Goal: Task Accomplishment & Management: Complete application form

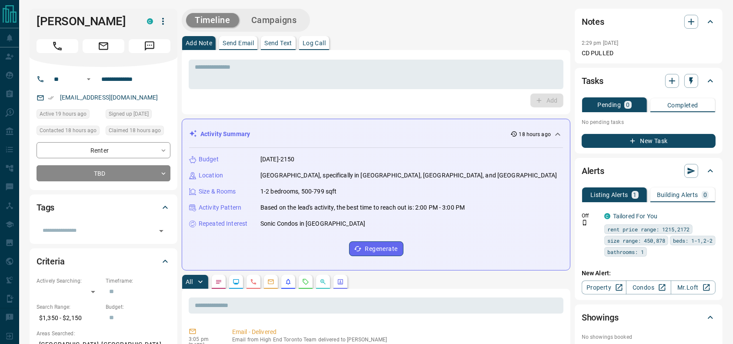
click at [63, 36] on div at bounding box center [103, 44] width 134 height 17
click at [62, 42] on icon "Call" at bounding box center [57, 45] width 11 height 11
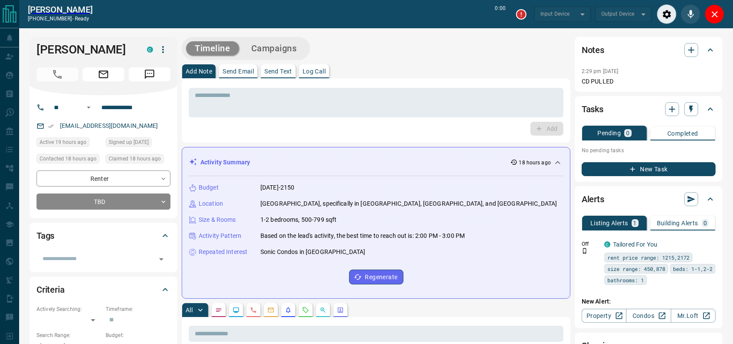
type input "*******"
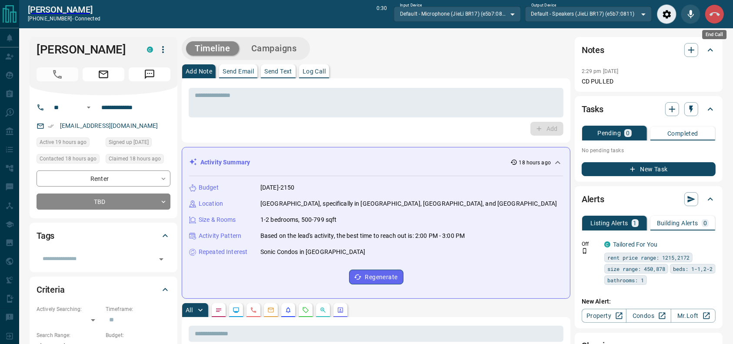
click at [717, 10] on icon "End Call" at bounding box center [714, 14] width 10 height 10
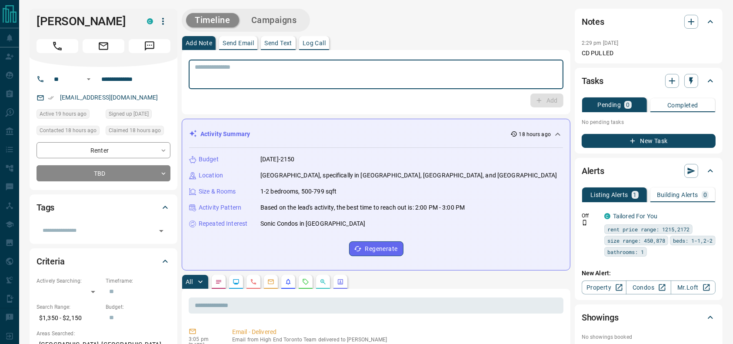
click at [441, 66] on textarea at bounding box center [376, 74] width 362 height 22
type textarea "**********"
click at [551, 97] on button "Add" at bounding box center [546, 100] width 33 height 14
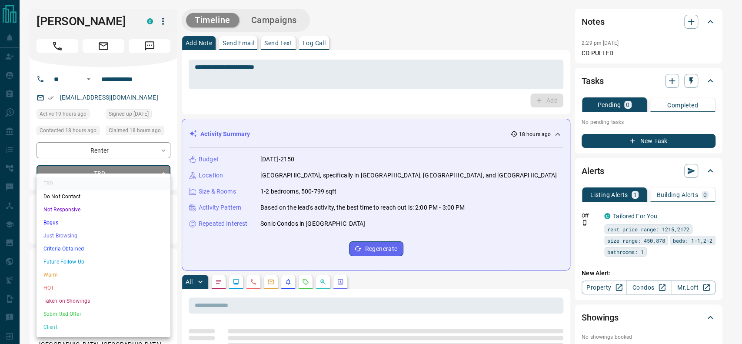
click at [99, 234] on li "Just Browsing" at bounding box center [103, 235] width 134 height 13
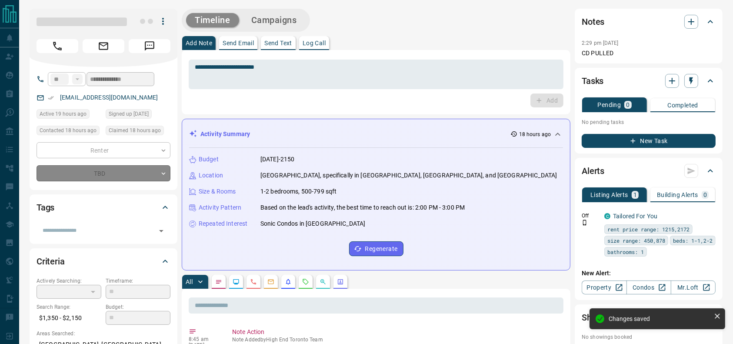
type input "*"
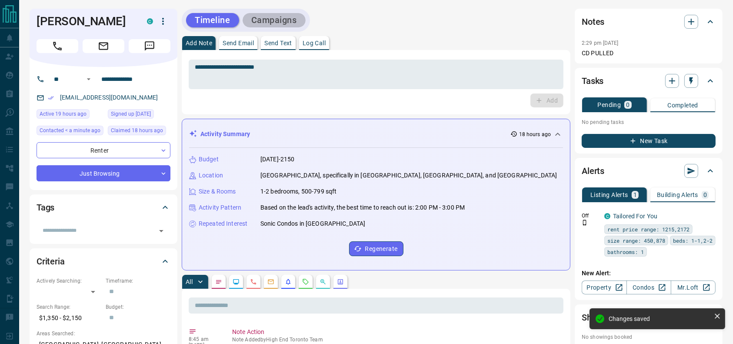
click at [281, 21] on button "Campaigns" at bounding box center [273, 20] width 63 height 14
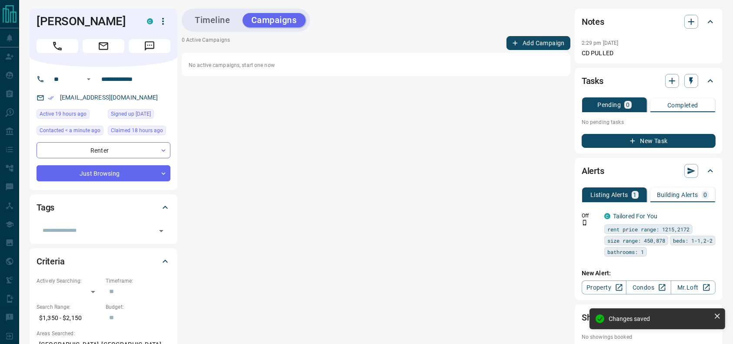
click at [527, 42] on button "Add Campaign" at bounding box center [538, 43] width 64 height 14
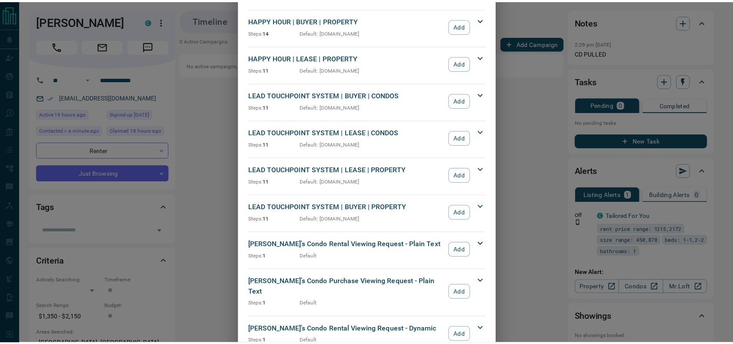
scroll to position [216, 0]
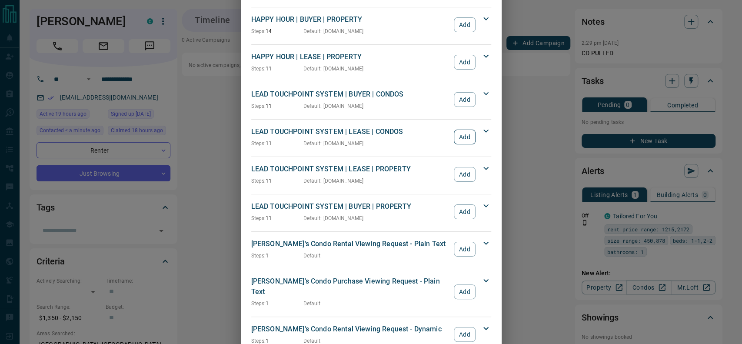
click at [454, 136] on button "Add" at bounding box center [464, 136] width 21 height 15
